Goal: Task Accomplishment & Management: Manage account settings

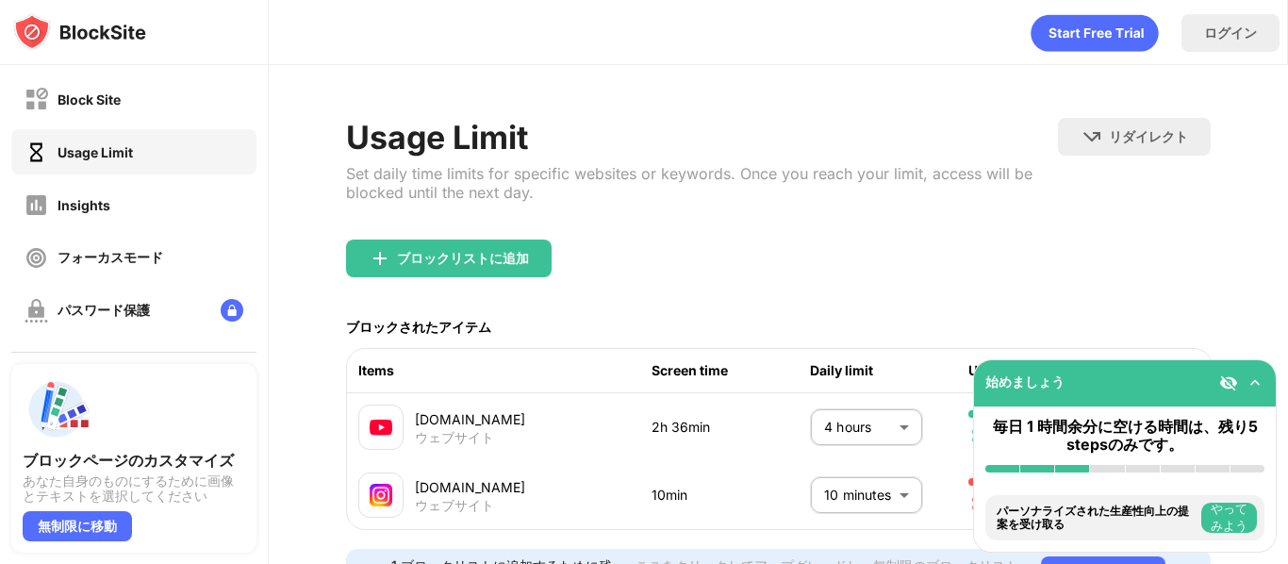
scroll to position [99, 0]
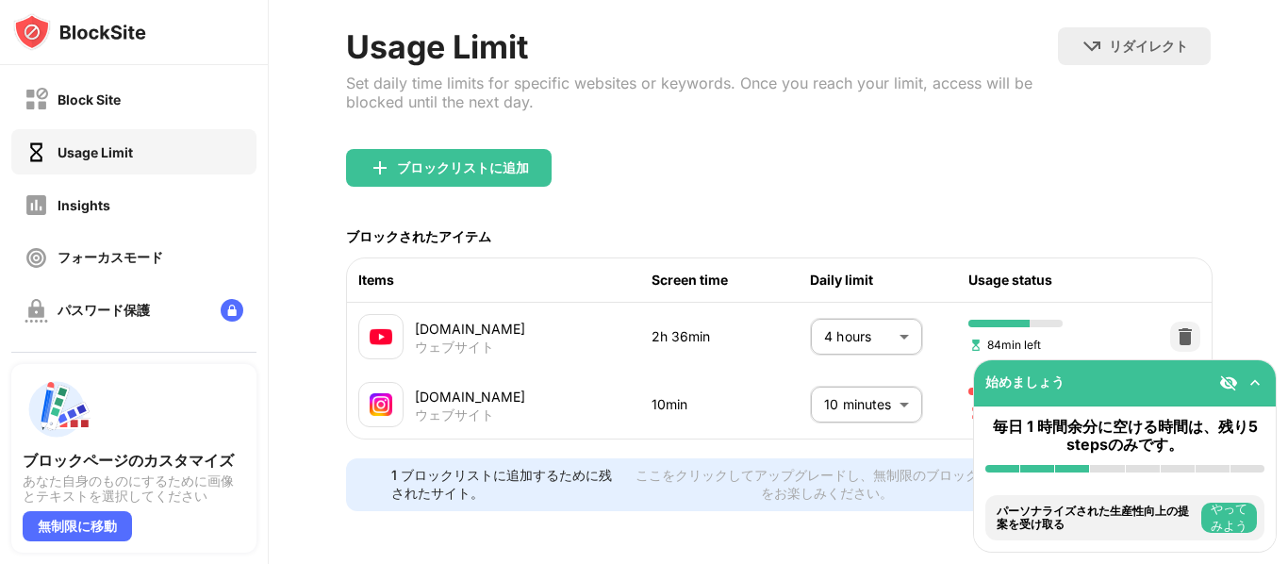
click at [878, 328] on body "Block Site Usage Limit Insights フォーカスモード パスワード保護 カスタムブロックページ 設定 情報 ブロッキング 他のデバイ…" at bounding box center [644, 282] width 1288 height 564
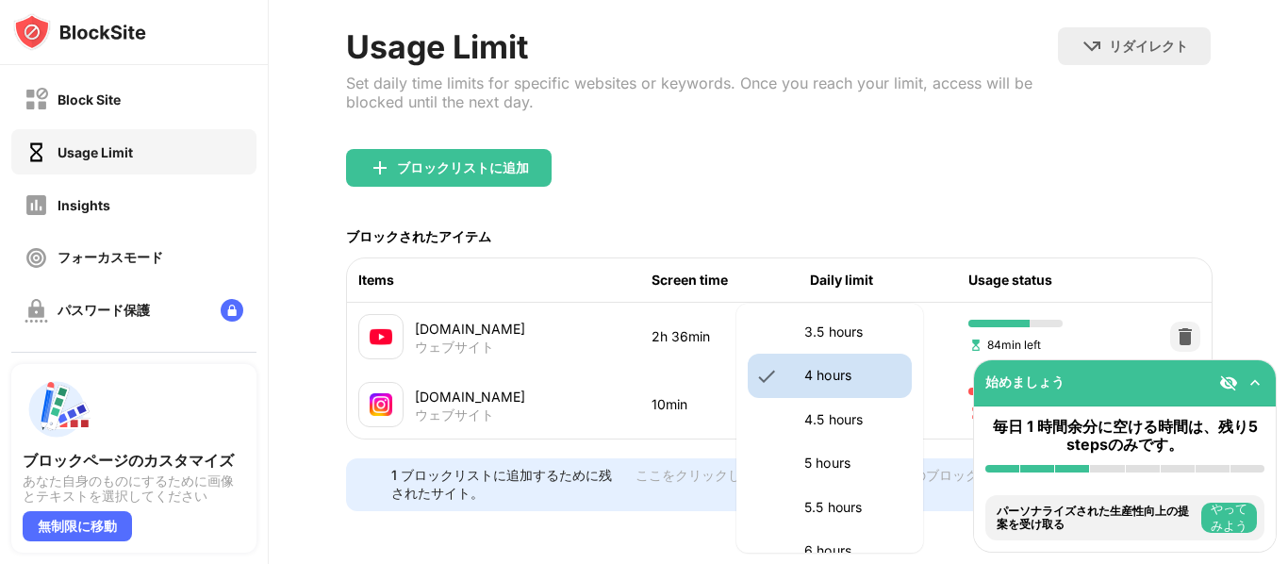
scroll to position [772, 0]
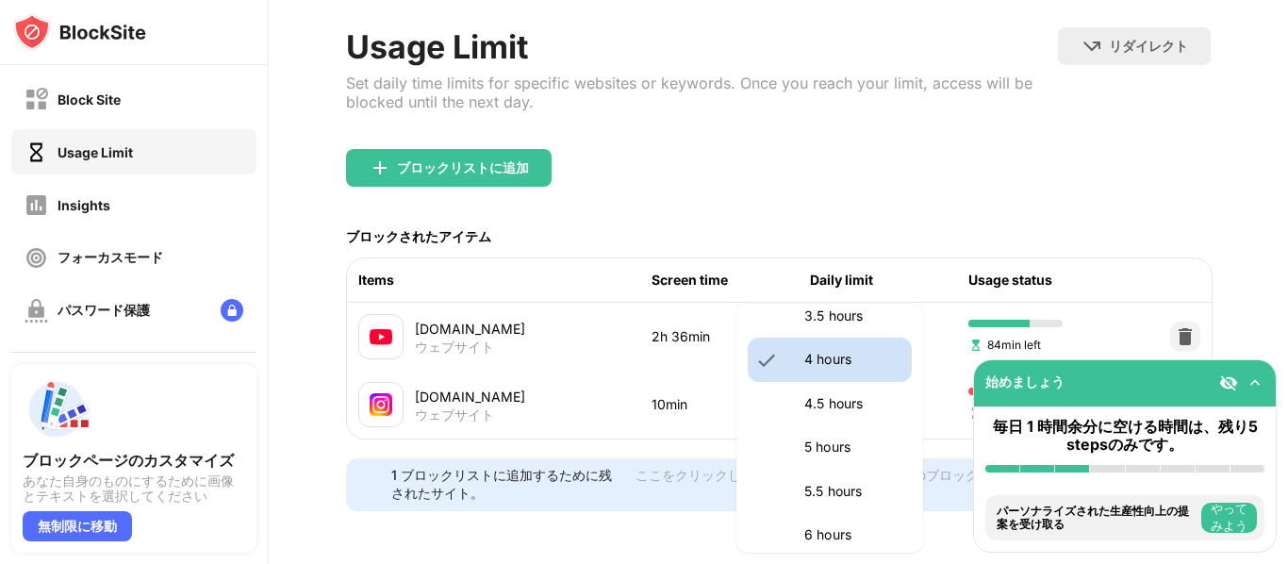
click at [864, 408] on p "4.5 hours" at bounding box center [852, 403] width 96 height 21
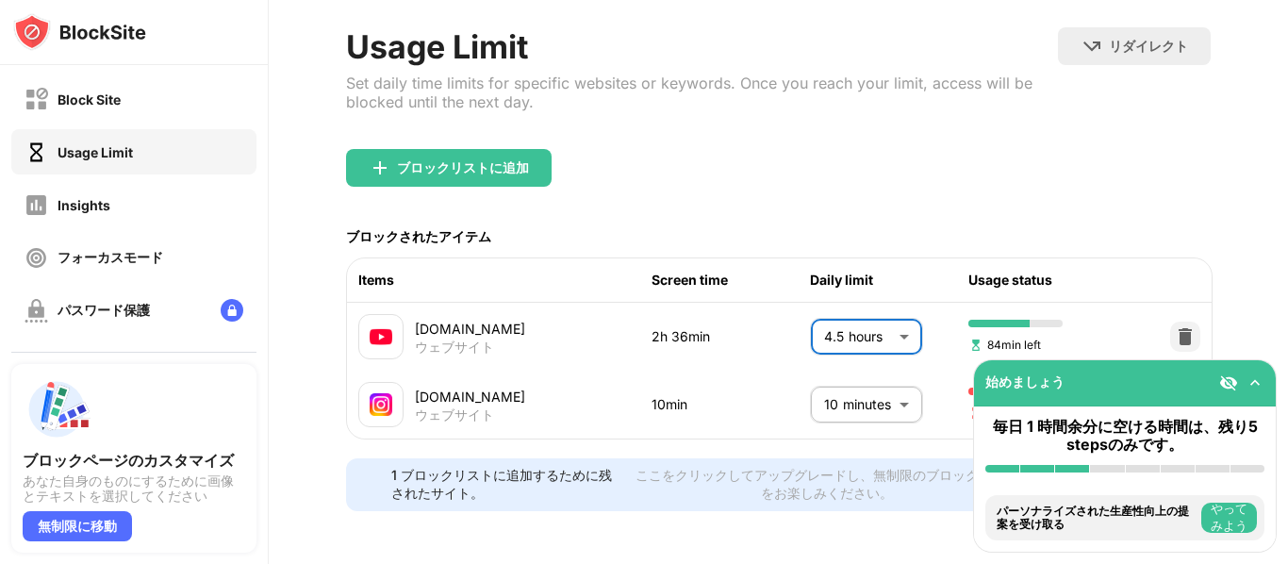
type input "***"
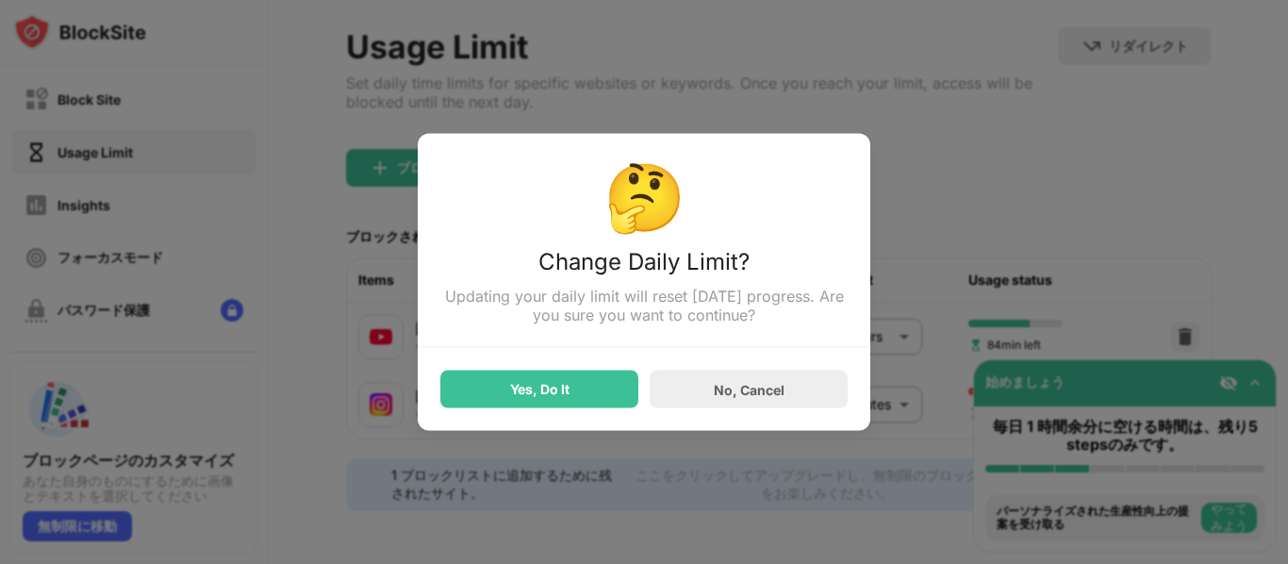
click at [560, 398] on div "Yes, Do It" at bounding box center [539, 390] width 198 height 38
